Goal: Transaction & Acquisition: Book appointment/travel/reservation

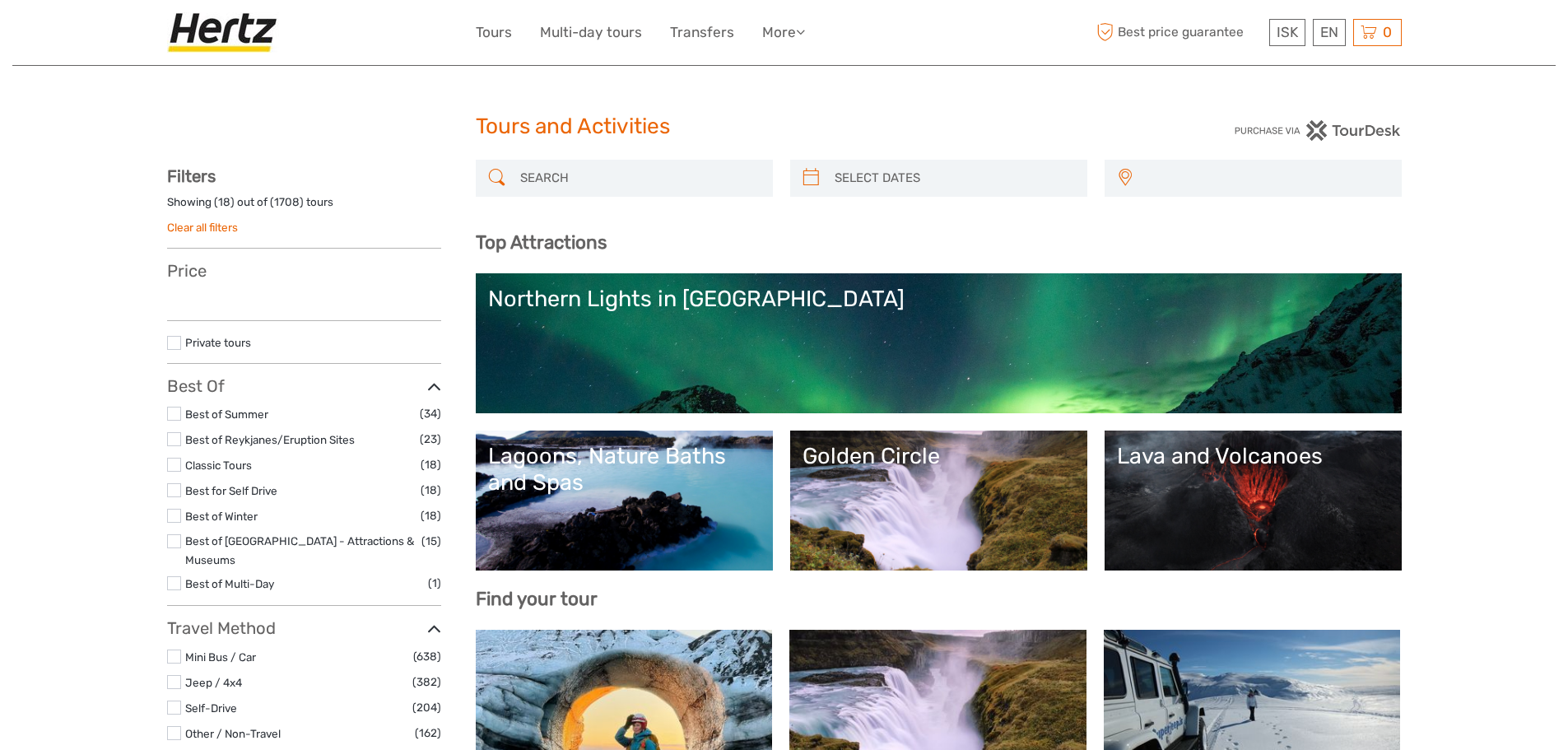
select select
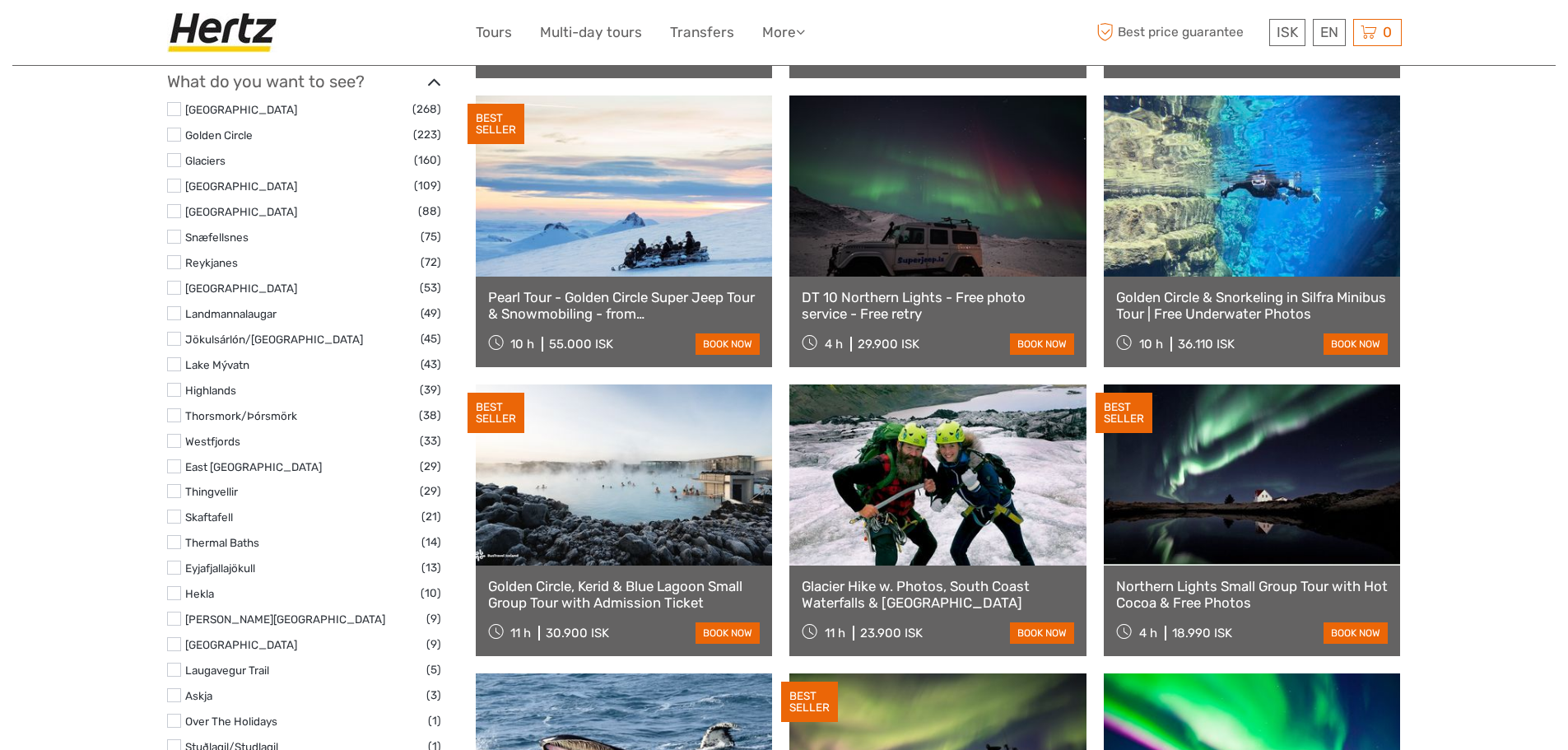
scroll to position [850, 0]
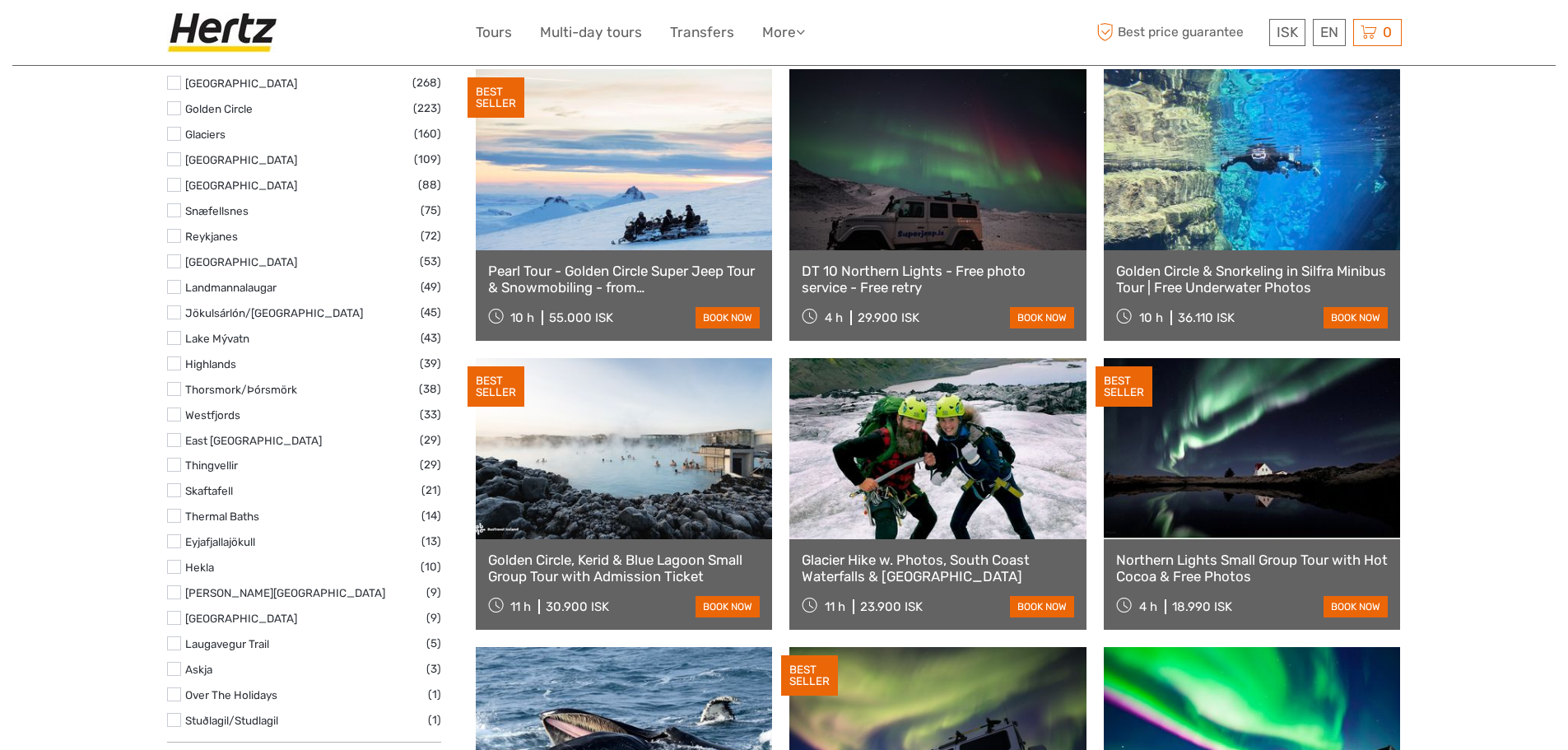
select select
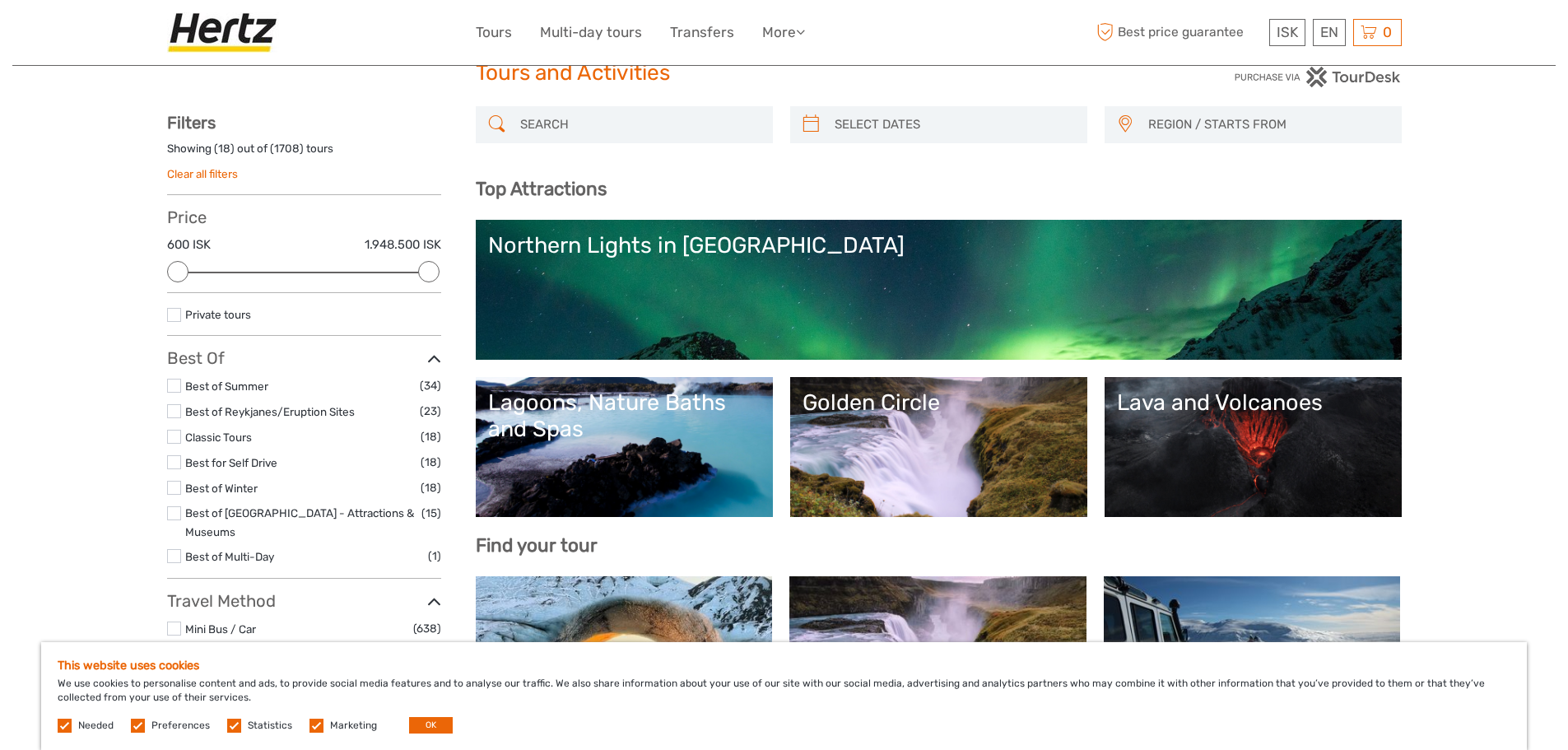
scroll to position [0, 0]
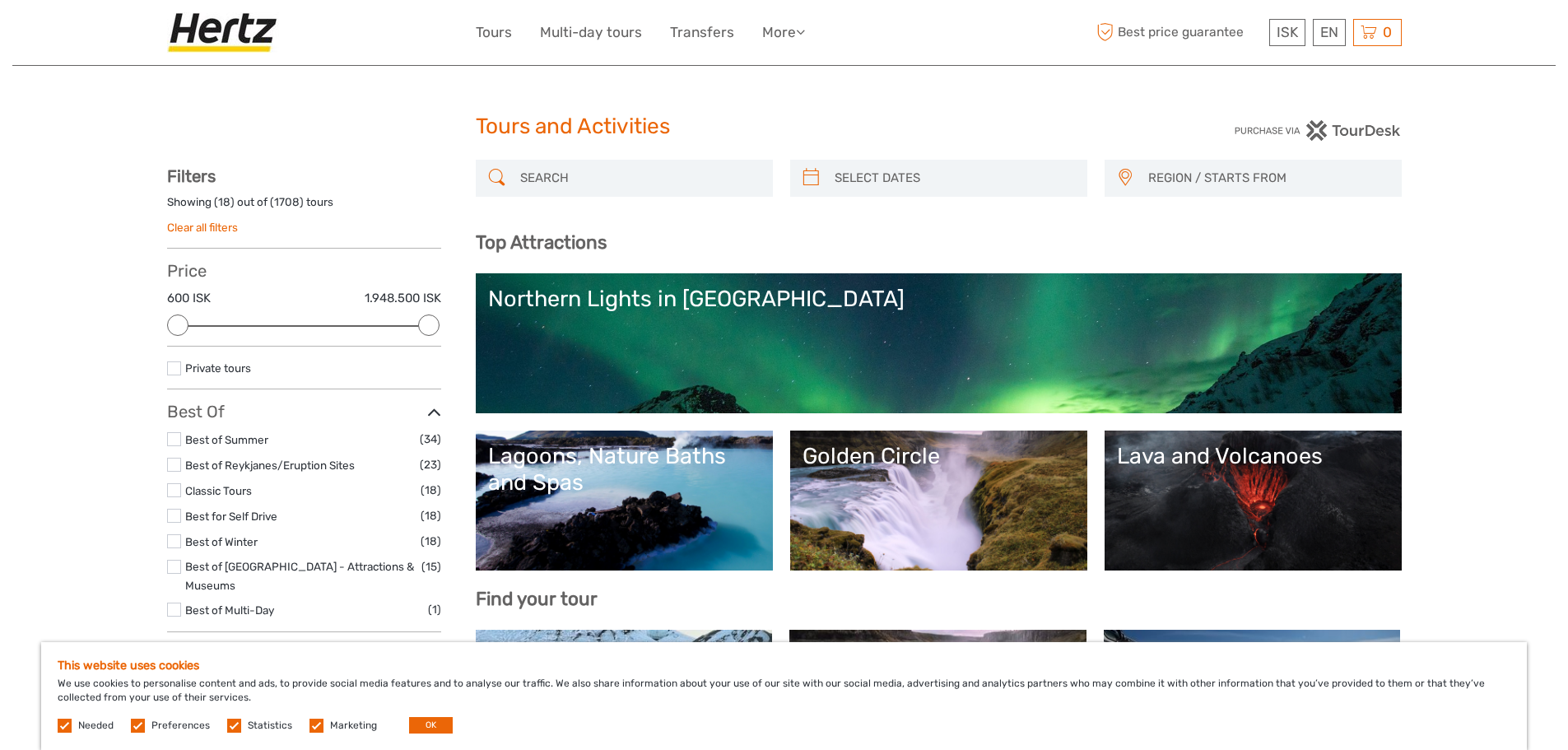
click at [612, 188] on input "search" at bounding box center [638, 178] width 251 height 29
click at [626, 181] on input "search" at bounding box center [638, 178] width 251 height 29
paste input "Solheimajokull"
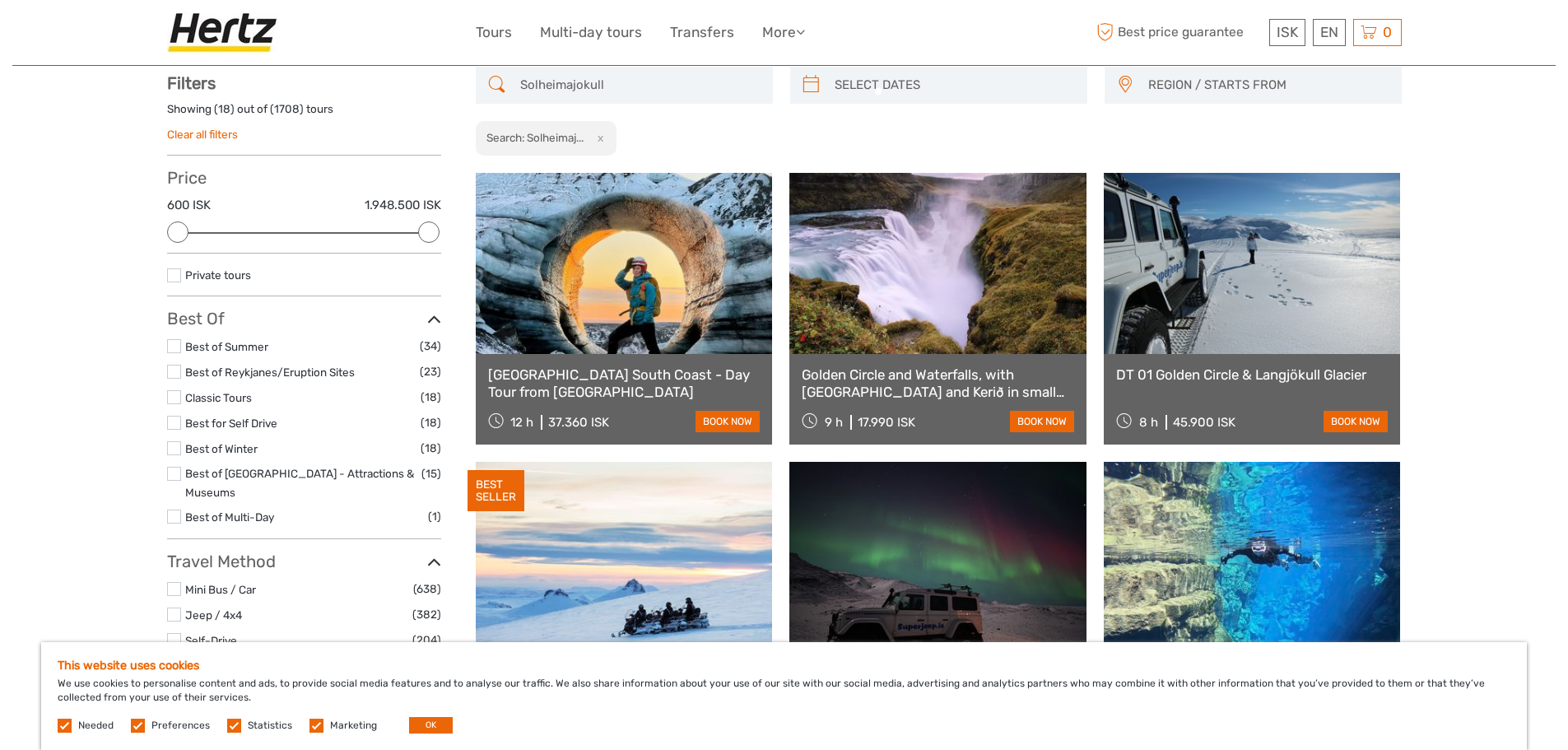
scroll to position [94, 0]
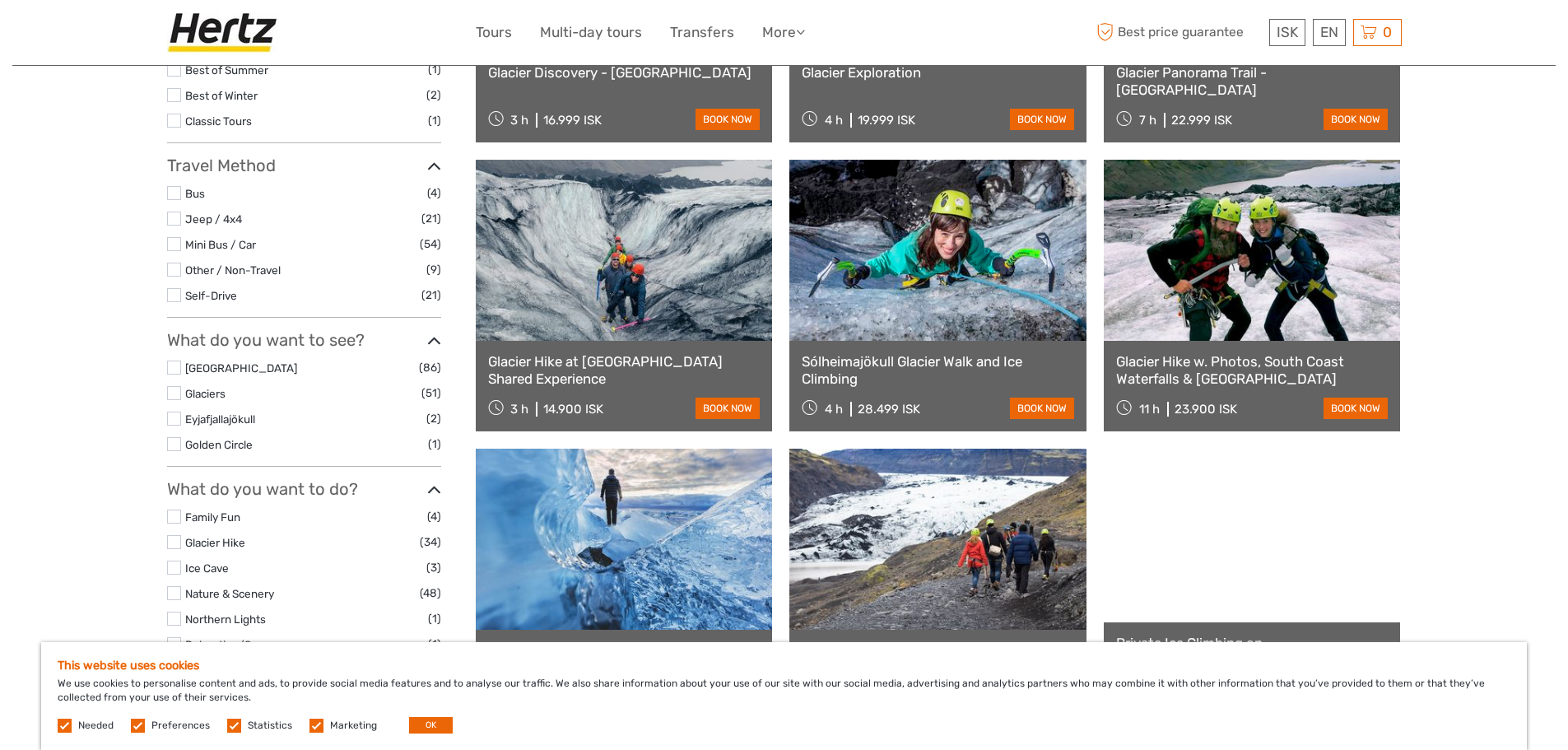
scroll to position [412, 0]
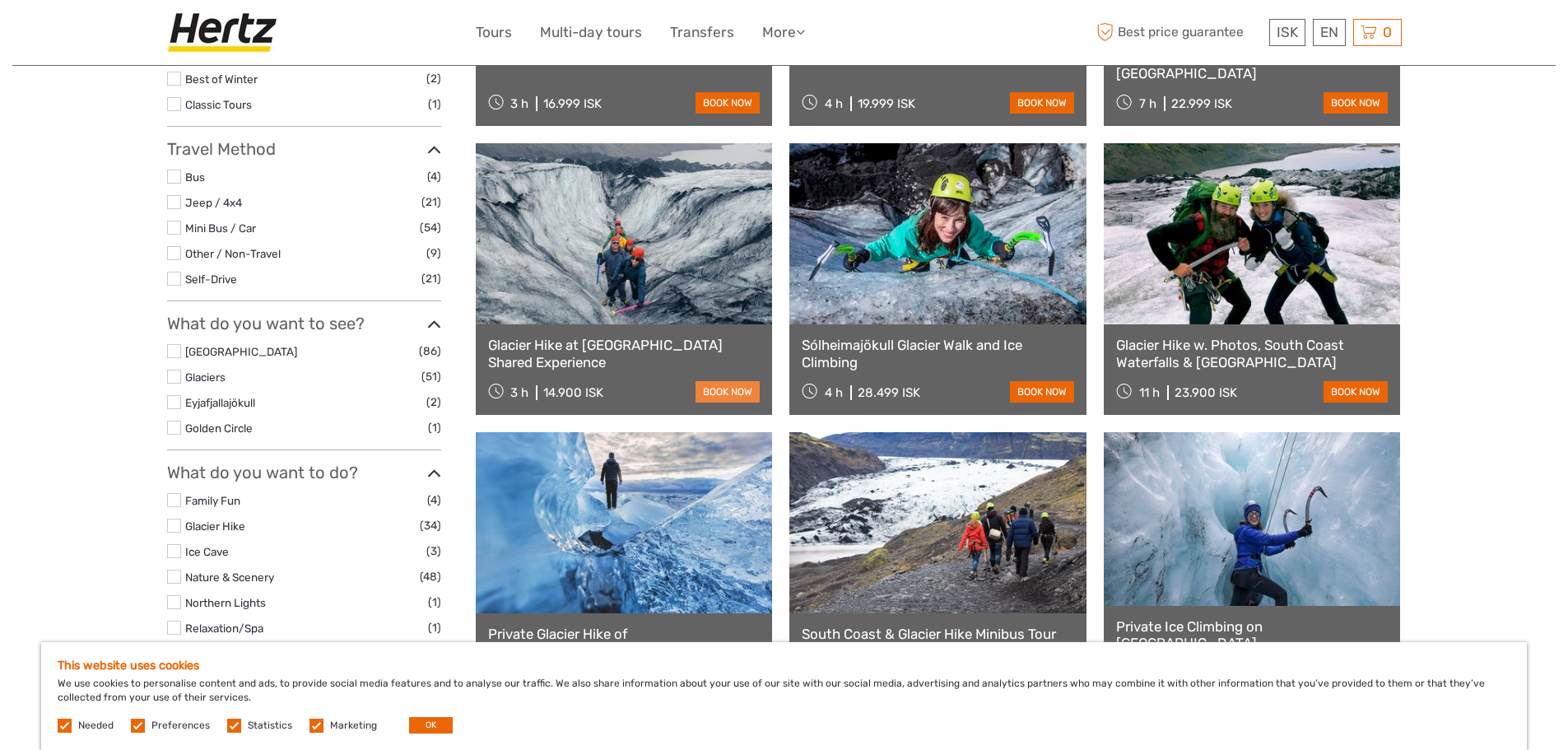
type input "Solheimajokull"
click at [737, 393] on link "book now" at bounding box center [727, 392] width 65 height 22
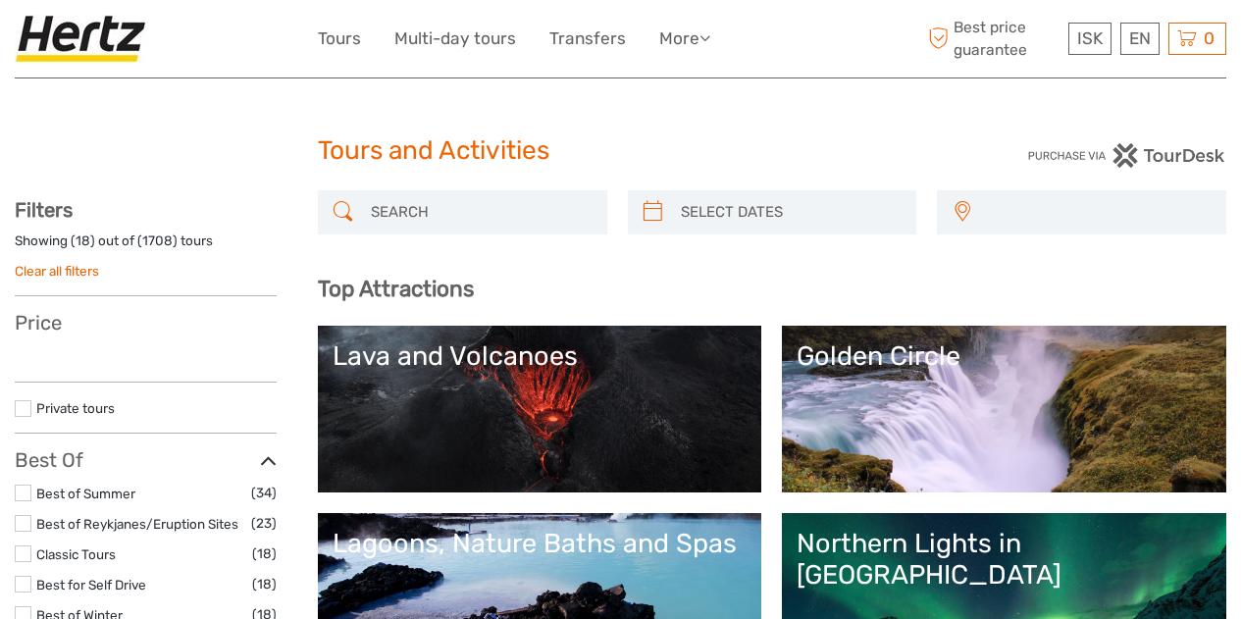
select select
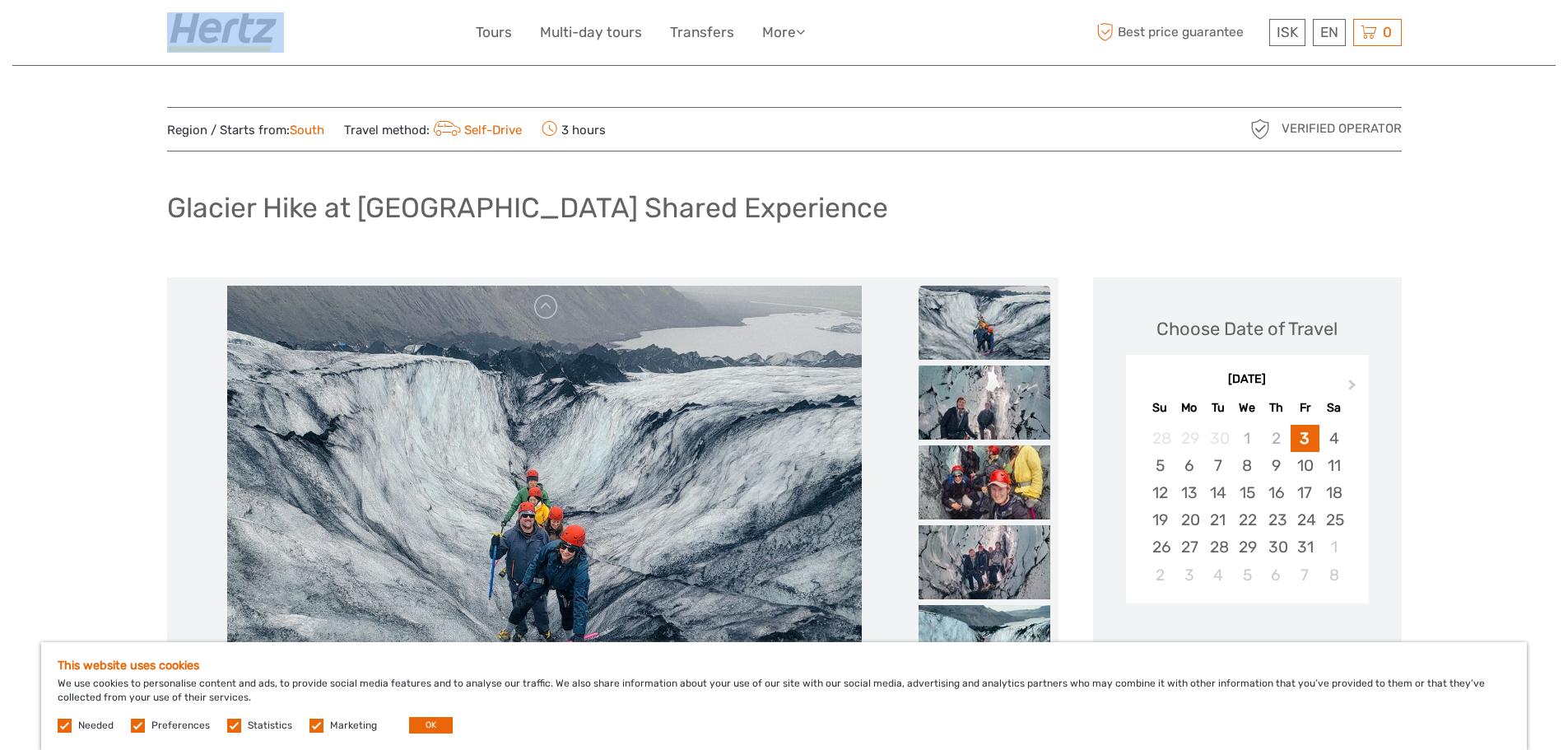
drag, startPoint x: 136, startPoint y: 5, endPoint x: 365, endPoint y: 23, distance: 229.7
click at [365, 23] on header "ISK ISK € $ £ EN English Español Deutsch Tours Multi-day tours Transfers More F…" at bounding box center [784, 33] width 1544 height 65
copy link
click at [1352, 385] on span "Next Month" at bounding box center [1352, 388] width 0 height 23
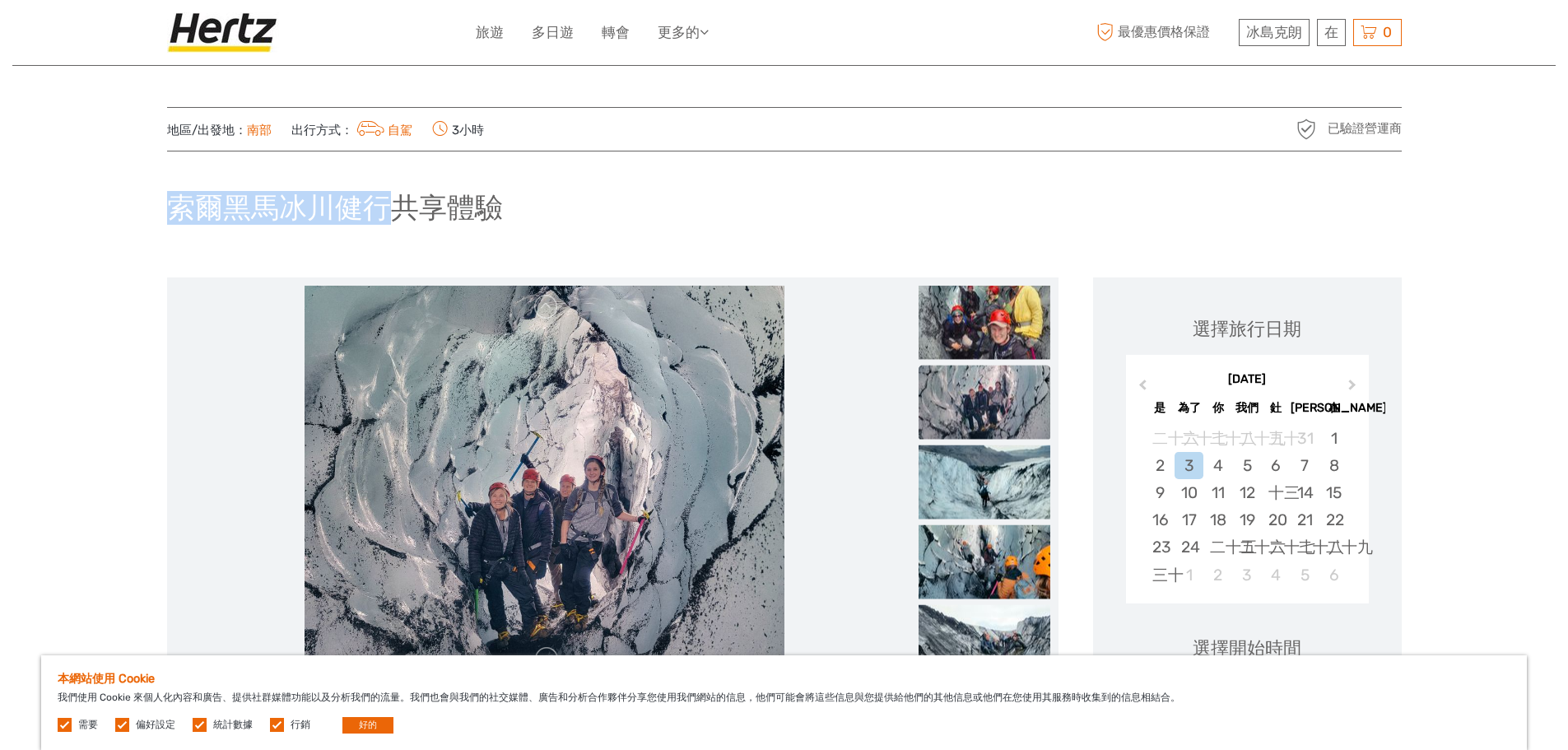
drag, startPoint x: 141, startPoint y: 207, endPoint x: 388, endPoint y: 216, distance: 247.2
copy font "索爾黑馬冰川健行"
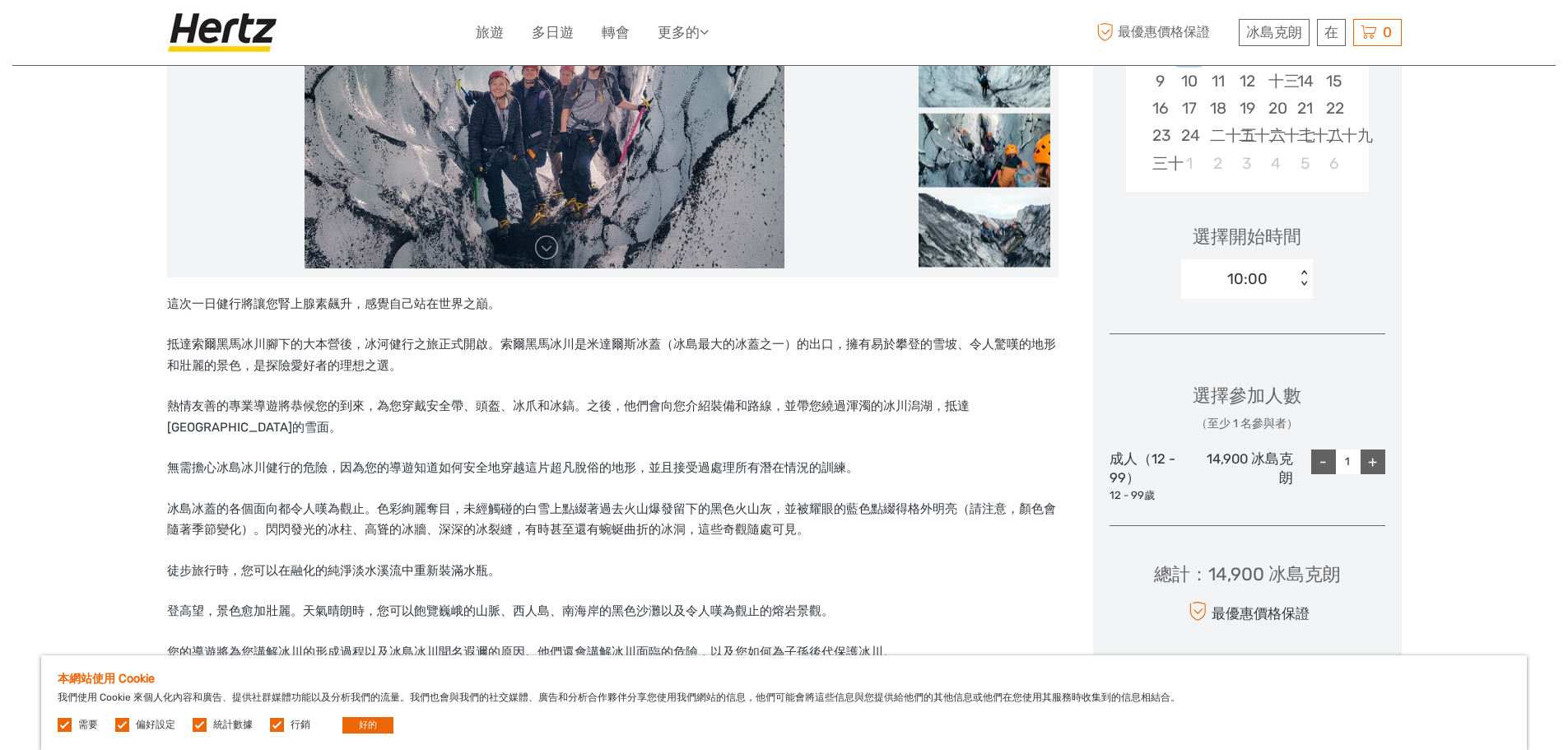
scroll to position [82, 0]
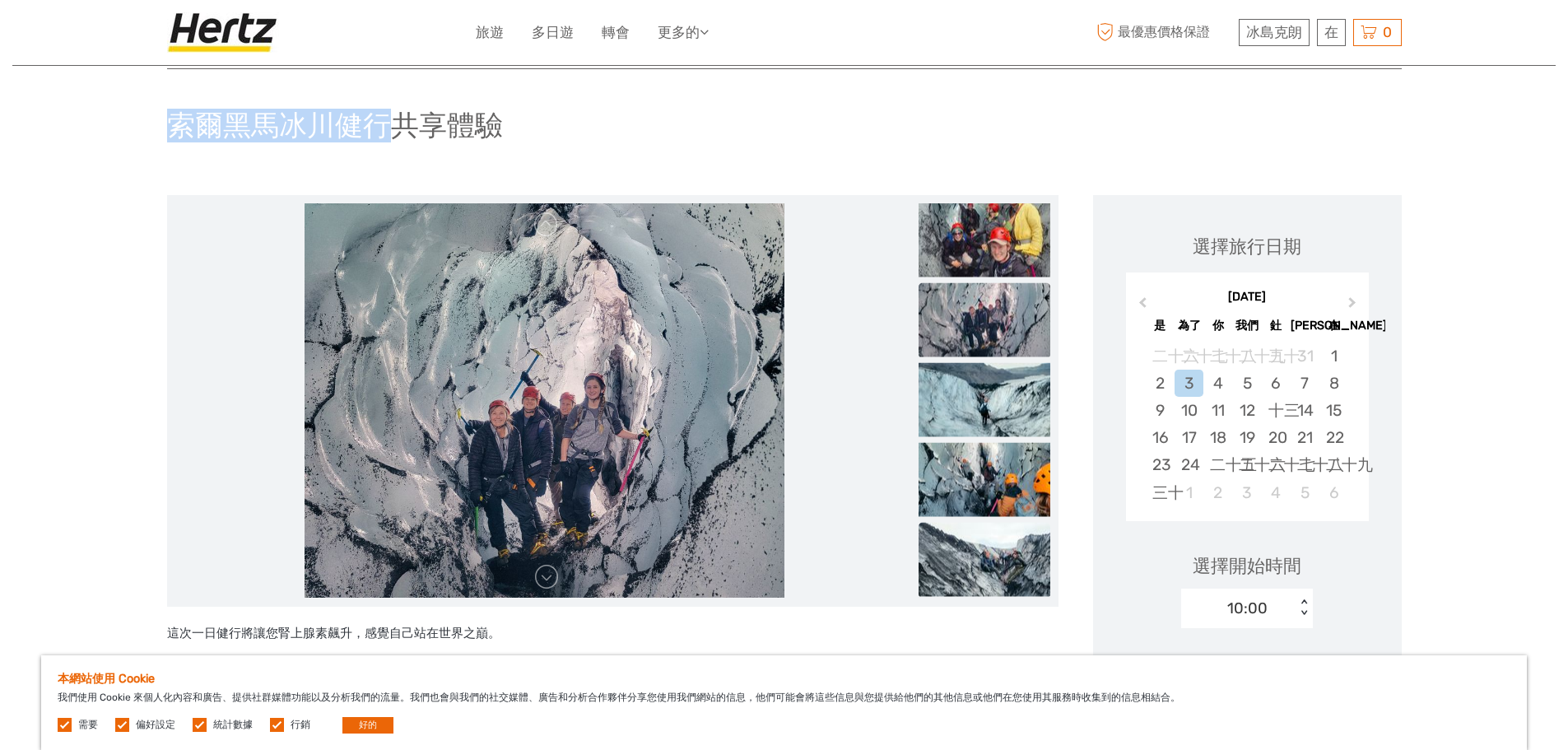
click at [974, 575] on img at bounding box center [984, 559] width 132 height 74
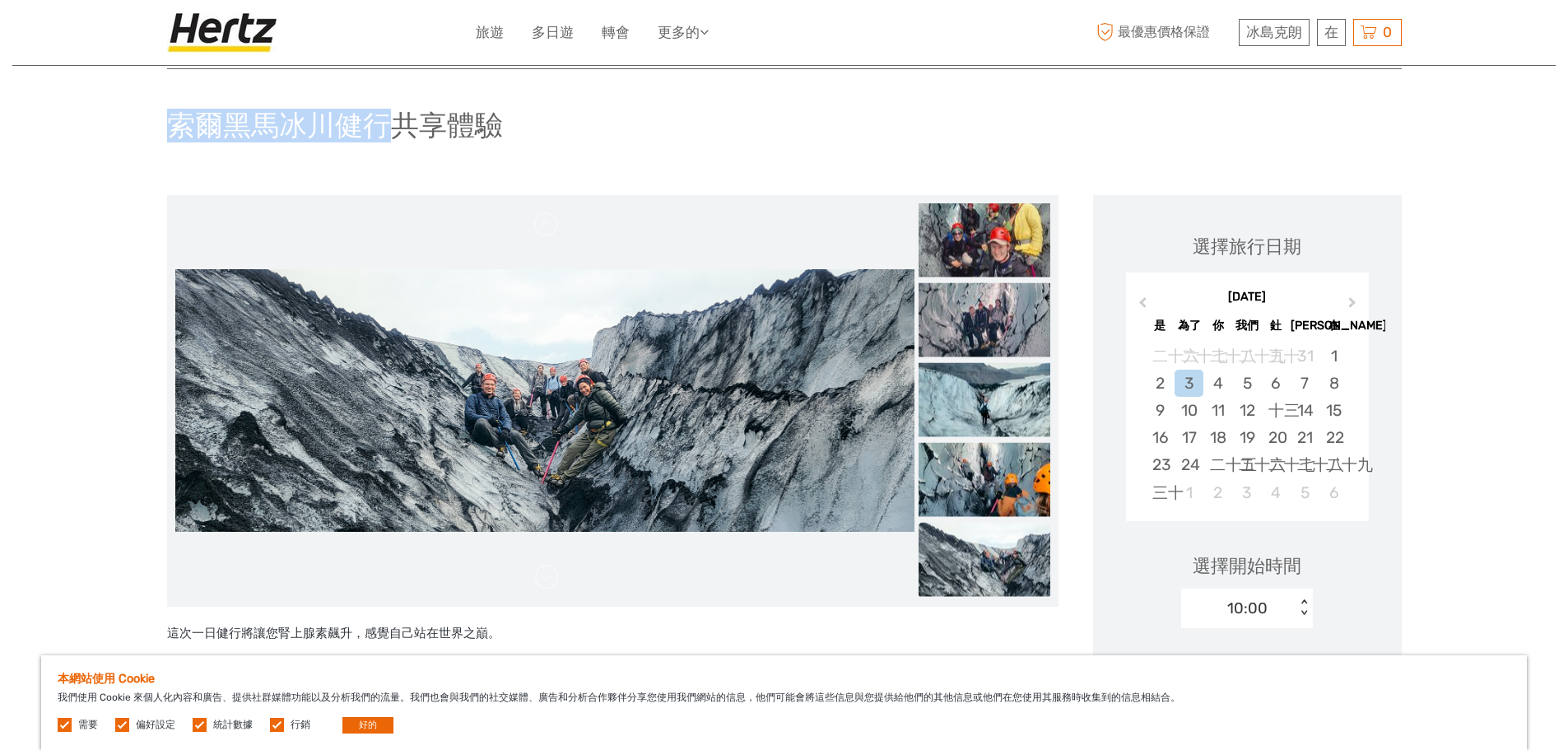
click at [998, 438] on ul at bounding box center [984, 322] width 132 height 560
click at [999, 422] on img at bounding box center [984, 399] width 132 height 74
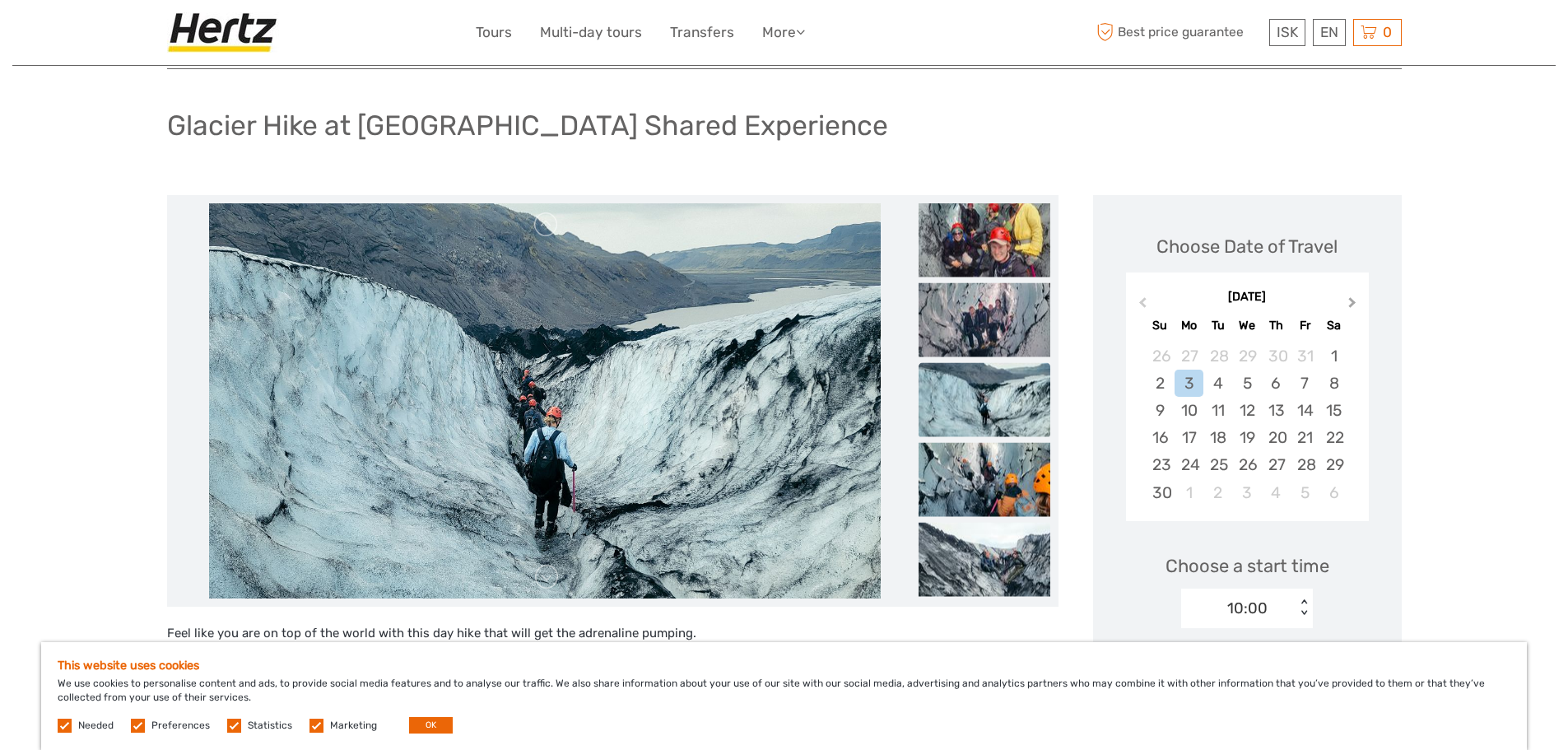
click at [1352, 304] on span "Next Month" at bounding box center [1352, 305] width 0 height 23
click at [1347, 310] on button "Next Month" at bounding box center [1353, 305] width 26 height 26
click at [1347, 309] on button "Next Month" at bounding box center [1353, 305] width 26 height 26
click at [1256, 409] on div "18" at bounding box center [1247, 410] width 29 height 27
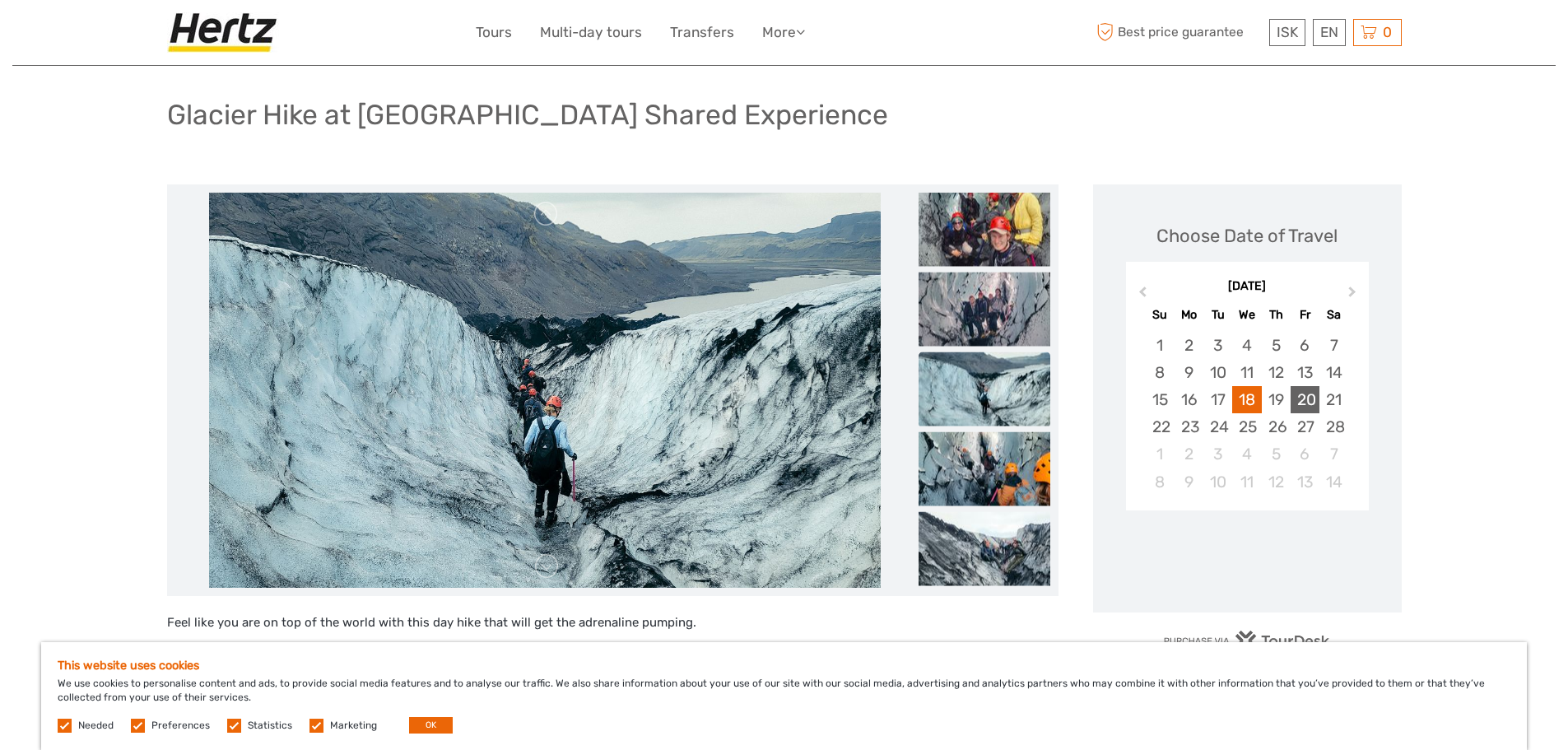
scroll to position [329, 0]
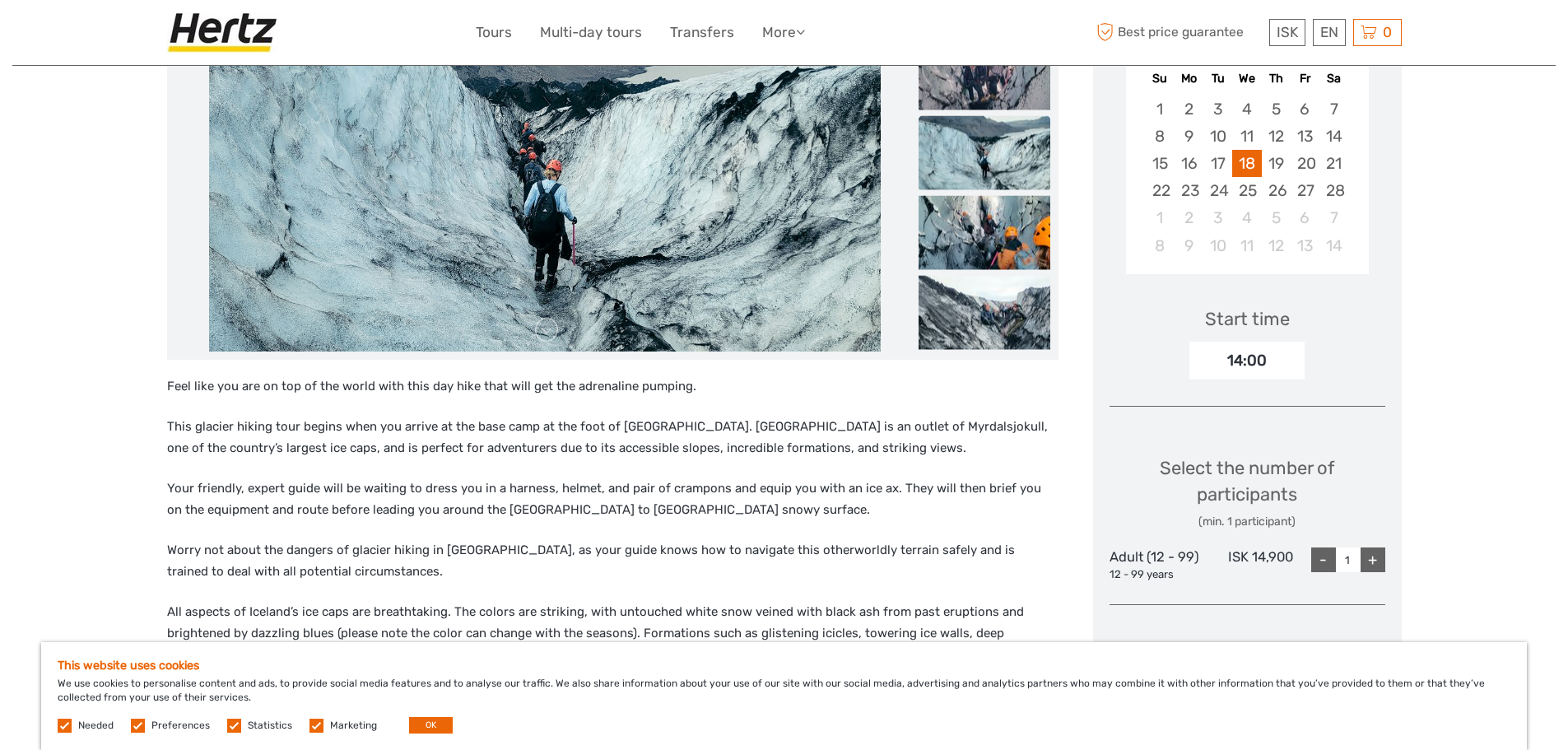
click at [1245, 352] on div "14:00" at bounding box center [1247, 360] width 115 height 38
click at [1245, 363] on div "14:00" at bounding box center [1247, 360] width 115 height 38
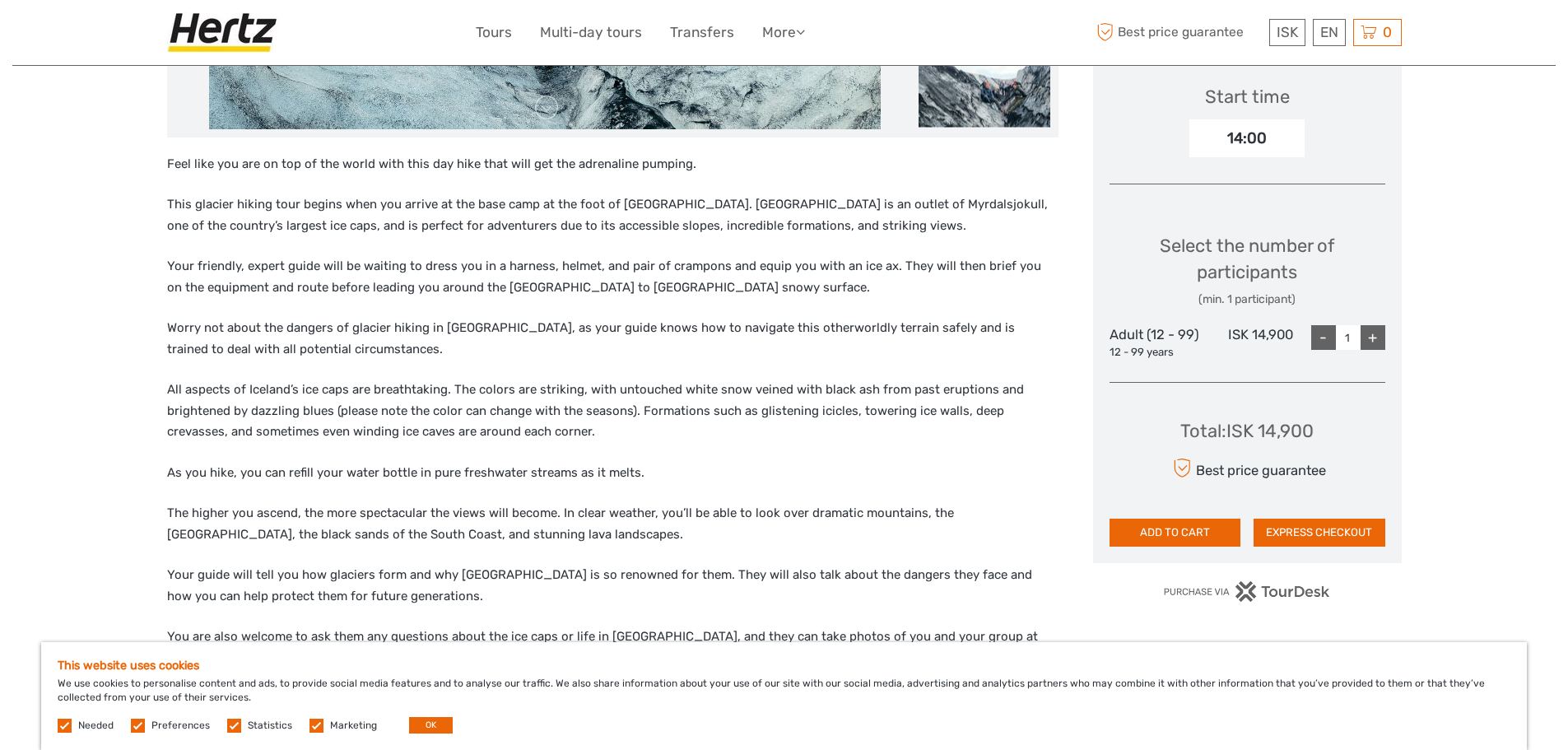
scroll to position [576, 0]
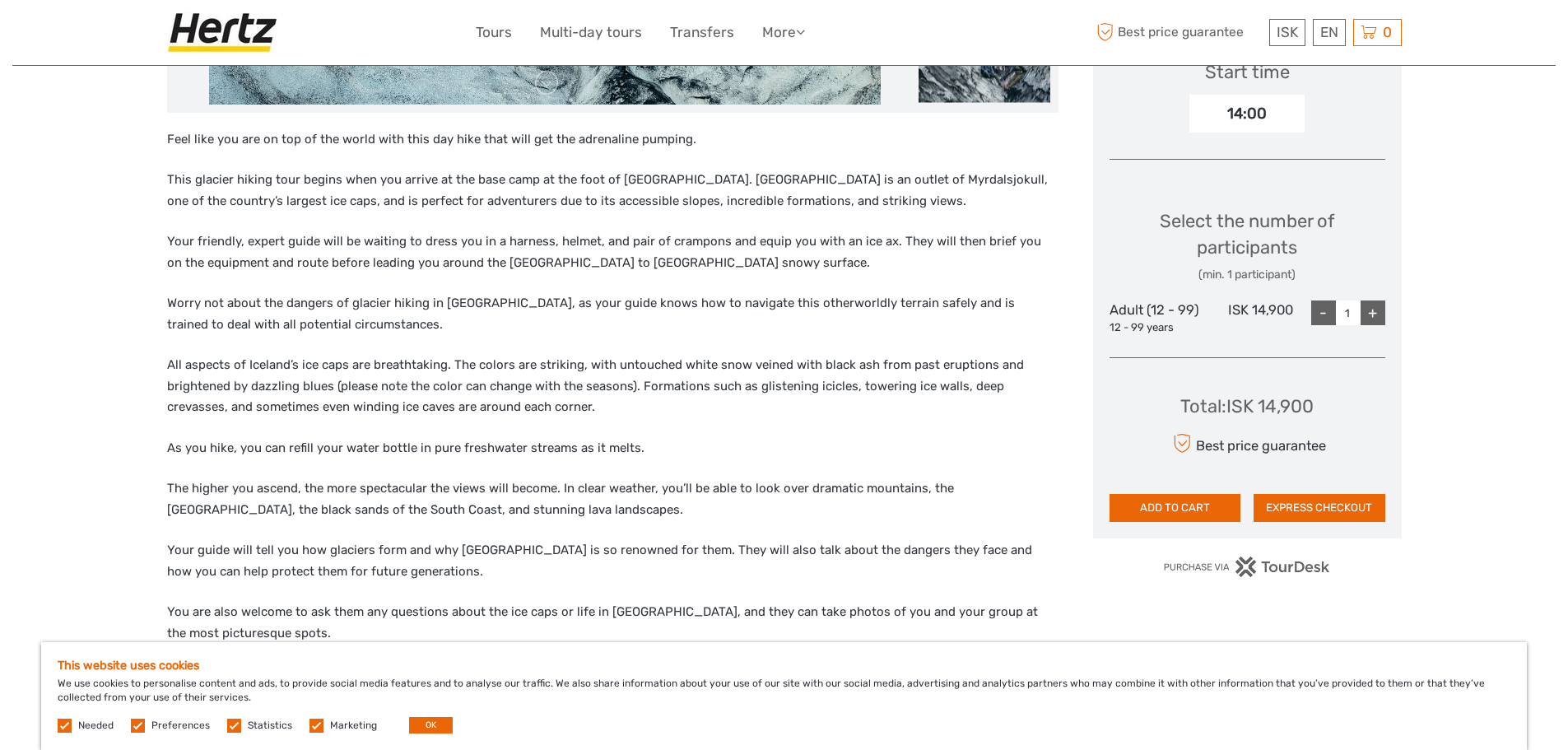
click at [1376, 315] on div "+" at bounding box center [1373, 312] width 24 height 24
type input "2"
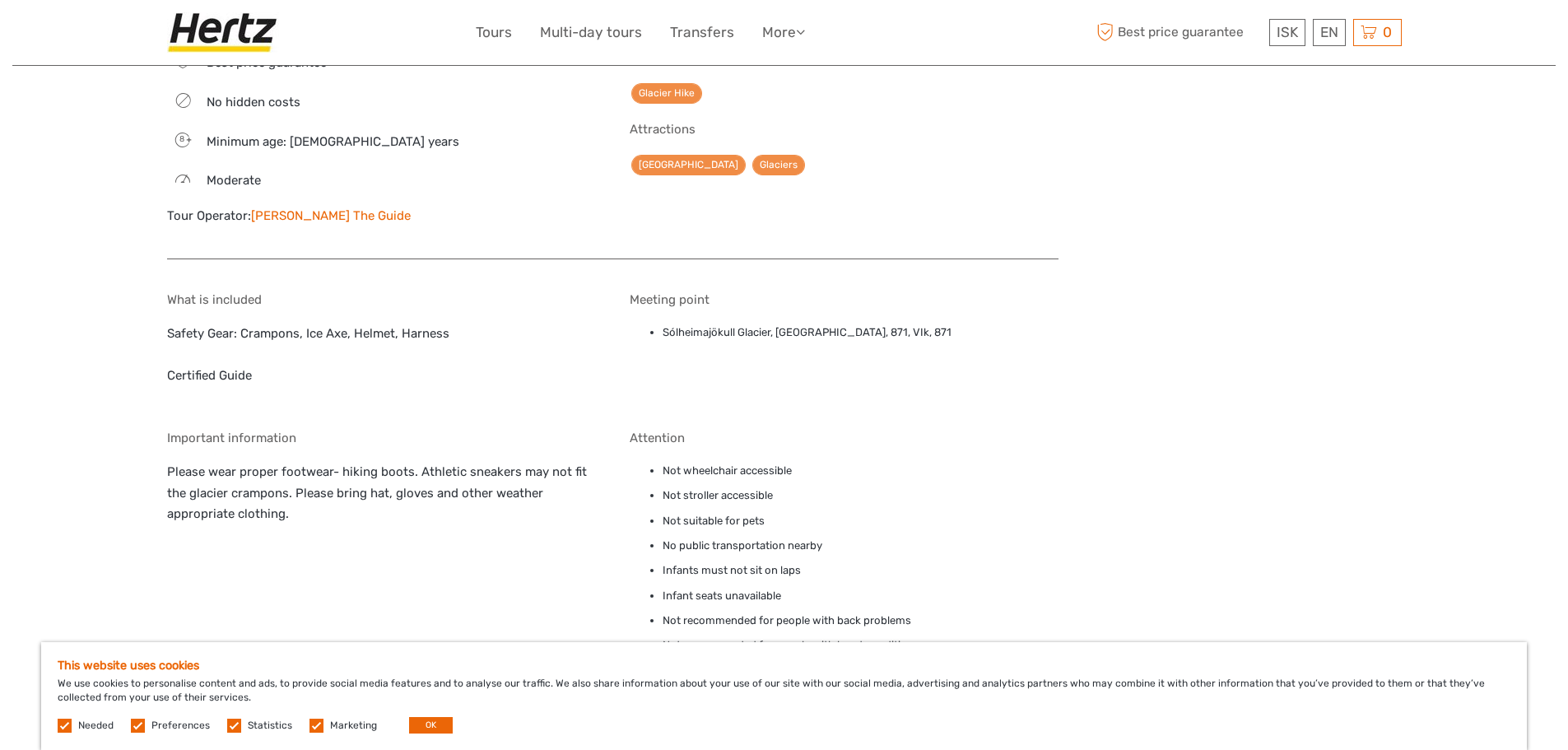
scroll to position [1379, 0]
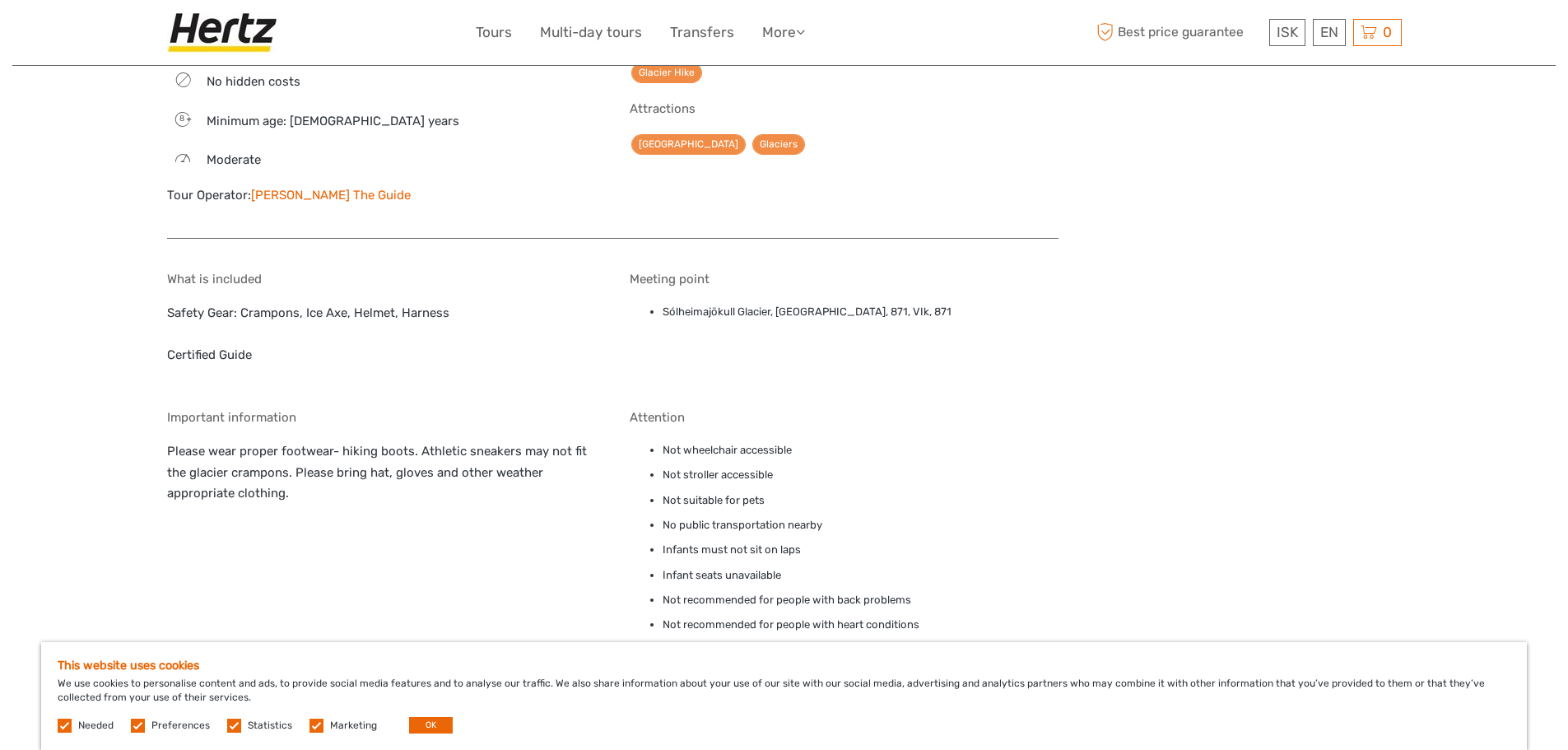
drag, startPoint x: 966, startPoint y: 293, endPoint x: 665, endPoint y: 315, distance: 301.8
click at [665, 315] on div "Meeting point Sólheimajökull Glacier, Sólheimajökulsvegur, 871, VIk, 871" at bounding box center [844, 329] width 429 height 114
copy li "Sólheimajökull Glacier, Sólheimajökulsvegur, 871, VIk, 871"
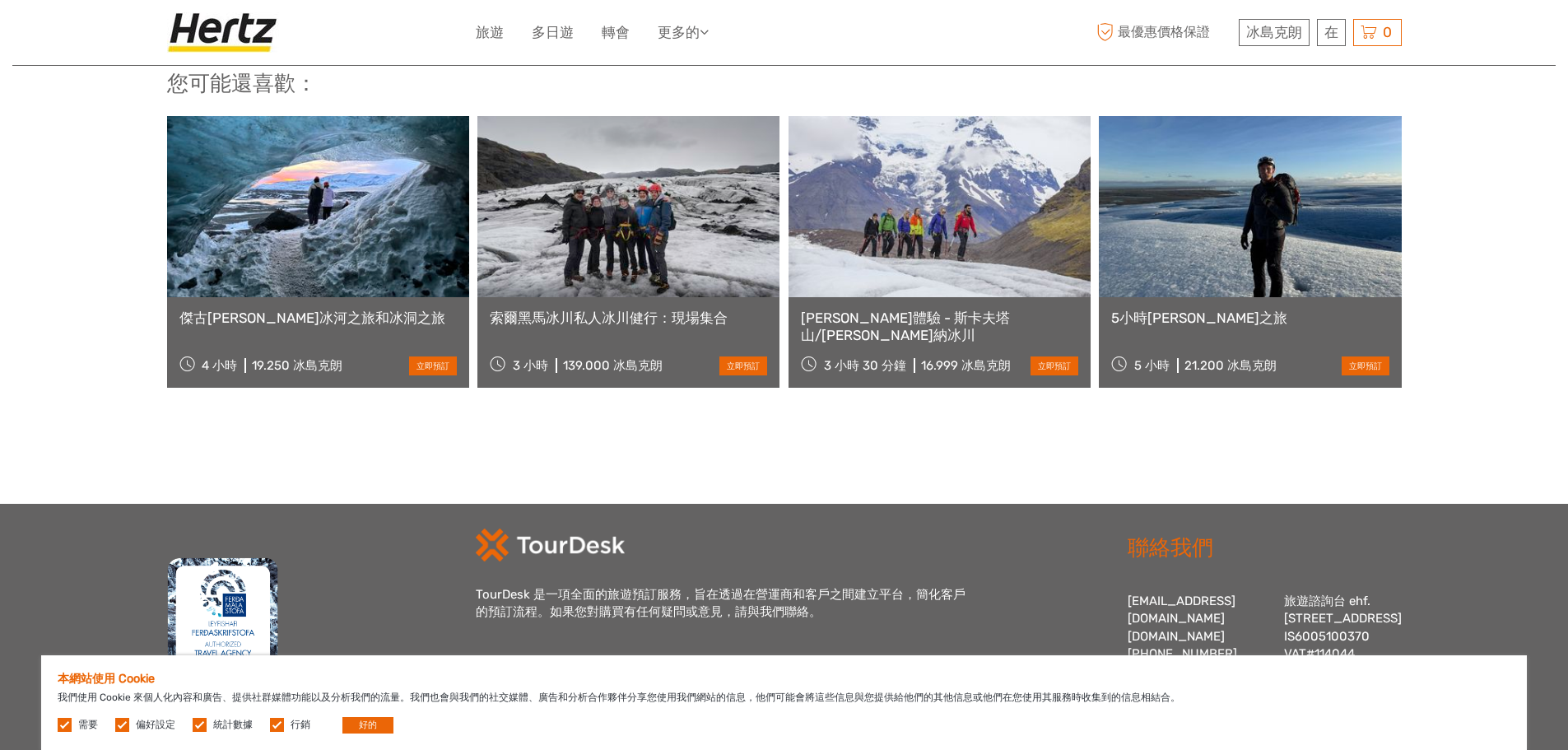
scroll to position [1991, 0]
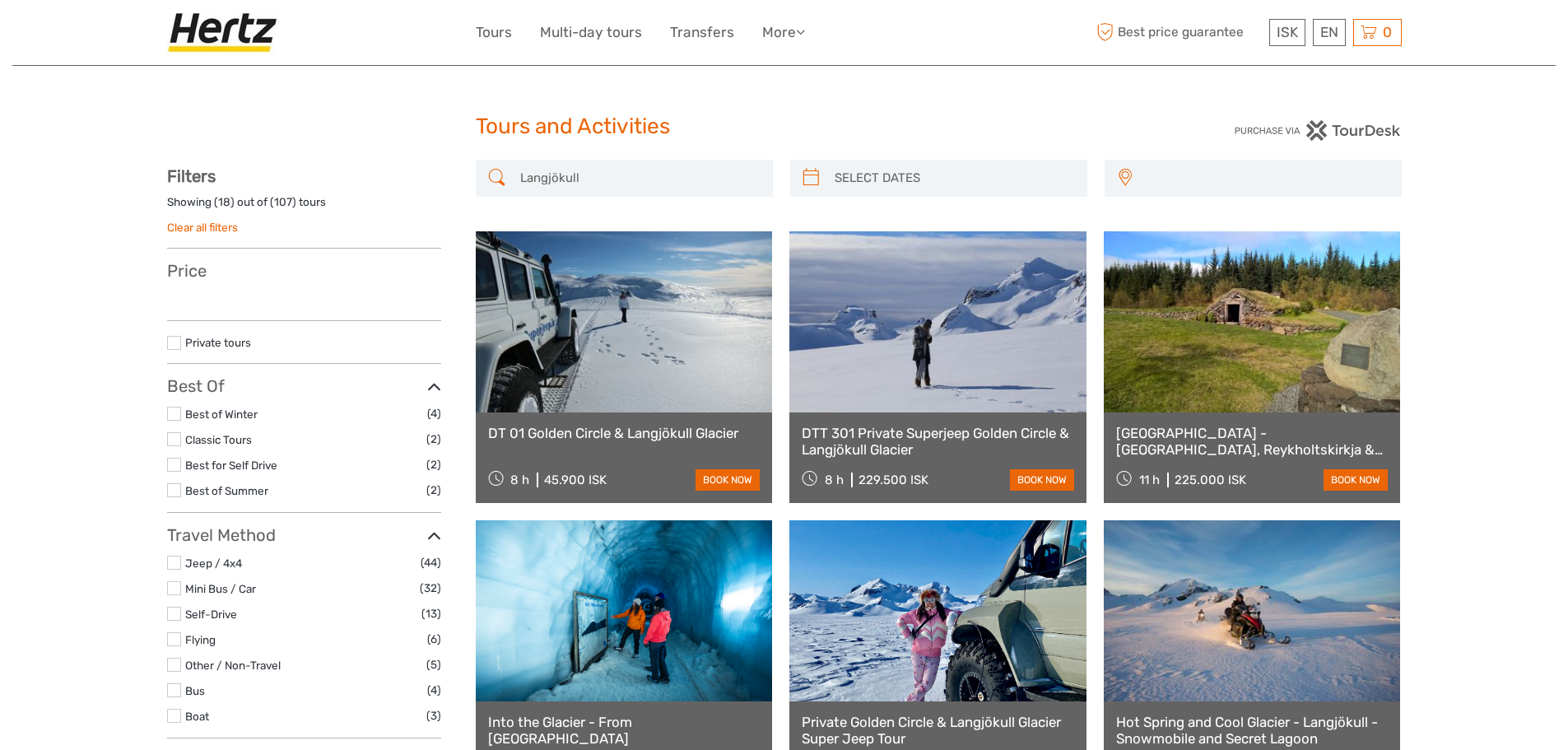
select select
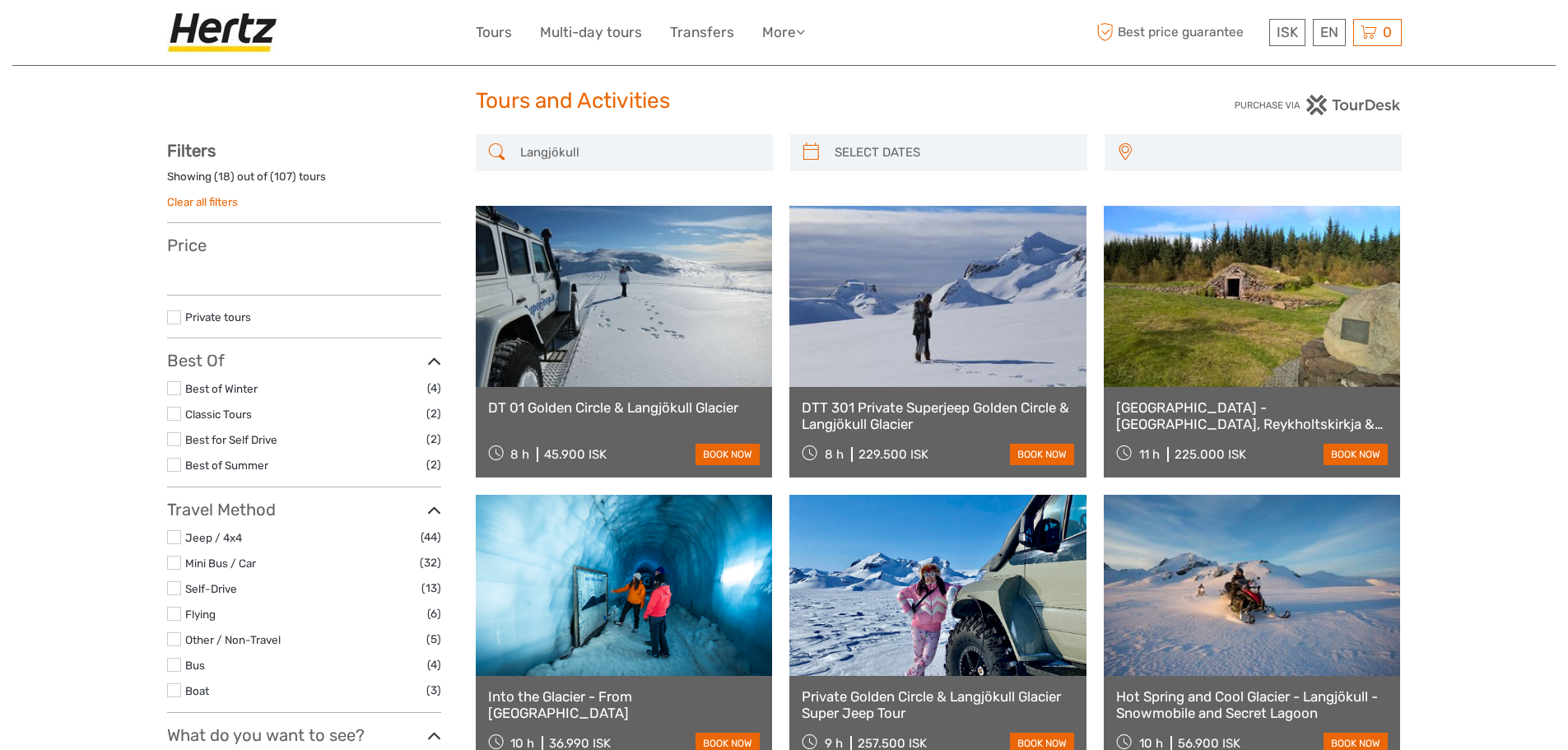
select select
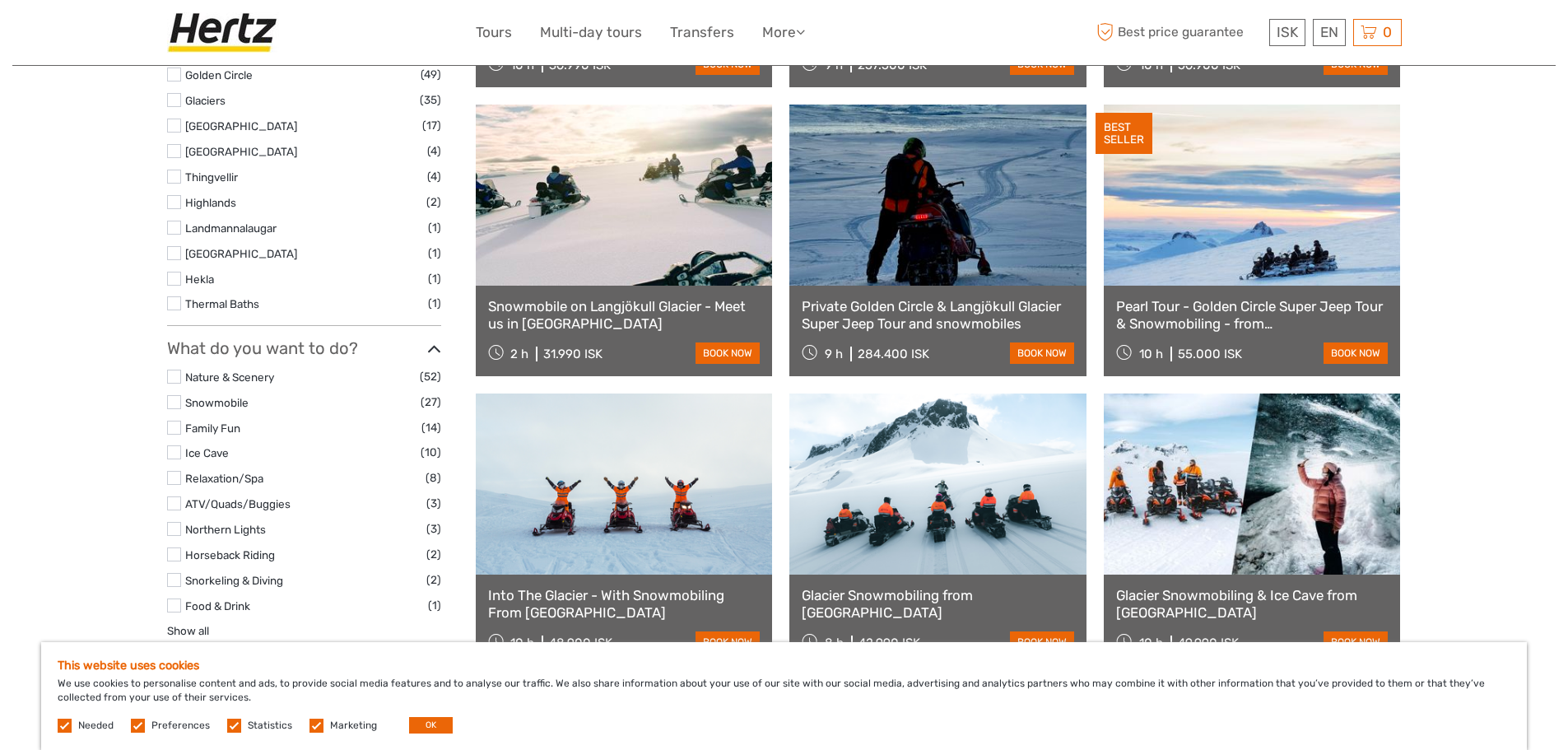
scroll to position [741, 0]
